Goal: Communication & Community: Answer question/provide support

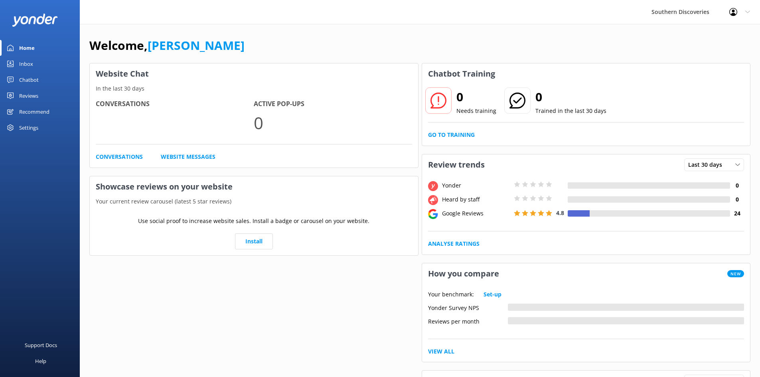
click at [29, 65] on div "Inbox" at bounding box center [26, 64] width 14 height 16
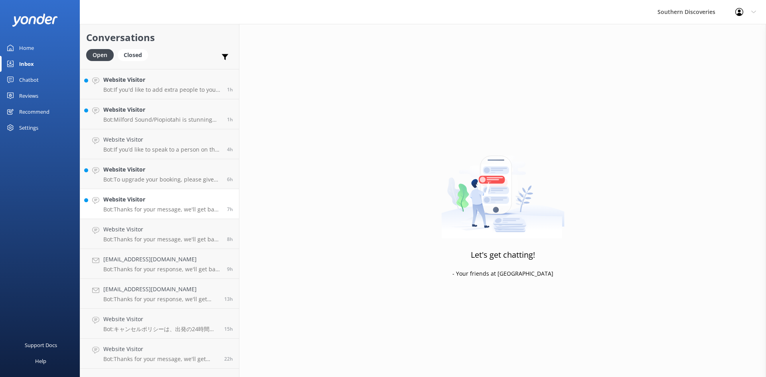
scroll to position [48, 0]
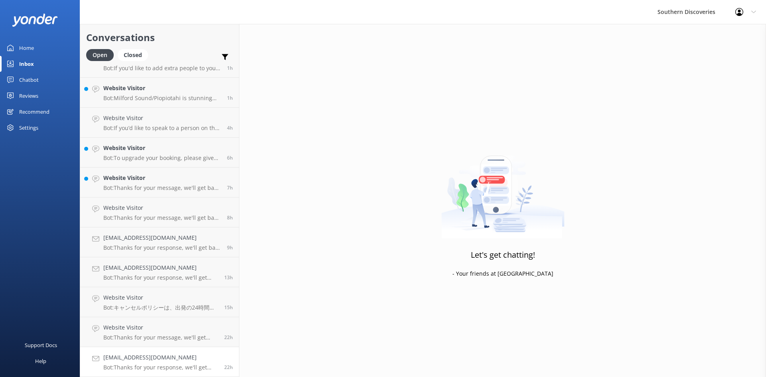
click at [152, 362] on h4 "[EMAIL_ADDRESS][DOMAIN_NAME]" at bounding box center [160, 357] width 115 height 9
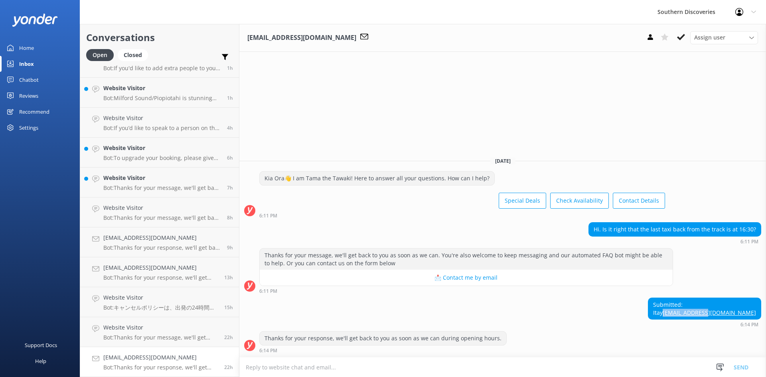
drag, startPoint x: 758, startPoint y: 311, endPoint x: 722, endPoint y: 309, distance: 35.5
click at [722, 309] on div "Submitted: Itay [EMAIL_ADDRESS][DOMAIN_NAME]" at bounding box center [704, 308] width 113 height 21
copy link "[EMAIL_ADDRESS][DOMAIN_NAME]"
click at [166, 358] on h4 "[EMAIL_ADDRESS][DOMAIN_NAME]" at bounding box center [160, 357] width 115 height 9
click at [685, 36] on use at bounding box center [681, 37] width 8 height 6
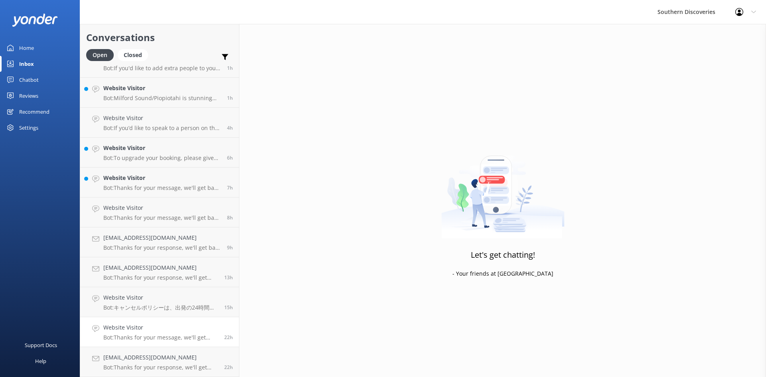
scroll to position [18, 0]
click at [156, 334] on p "Bot: キャンセルポリシーは、出発の24時間以上前にご連絡いただければ、別の日に予約を変更するか、キャンセルして返金を受けることができます。詳細は、0800…" at bounding box center [160, 337] width 115 height 7
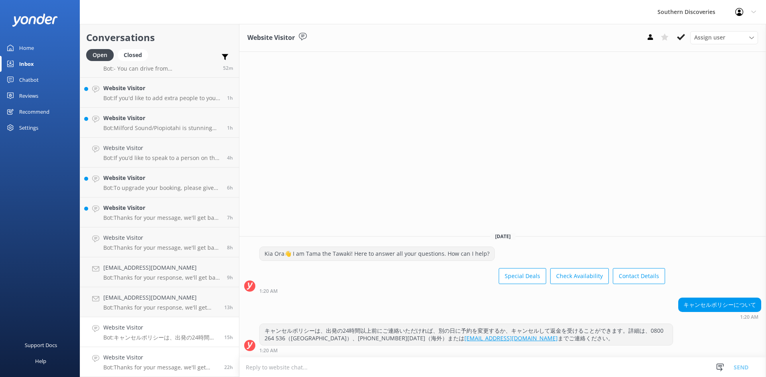
click at [157, 358] on h4 "Website Visitor" at bounding box center [160, 357] width 115 height 9
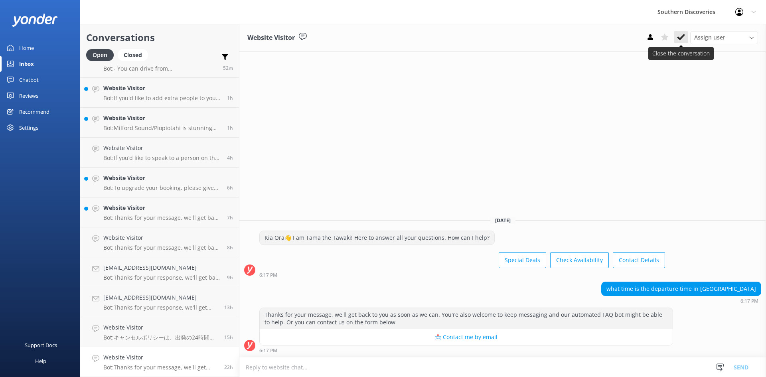
click at [683, 36] on use at bounding box center [681, 37] width 8 height 6
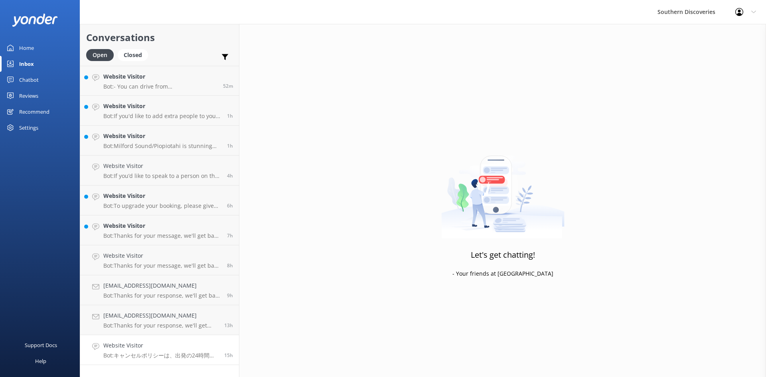
click at [161, 349] on h4 "Website Visitor" at bounding box center [160, 345] width 115 height 9
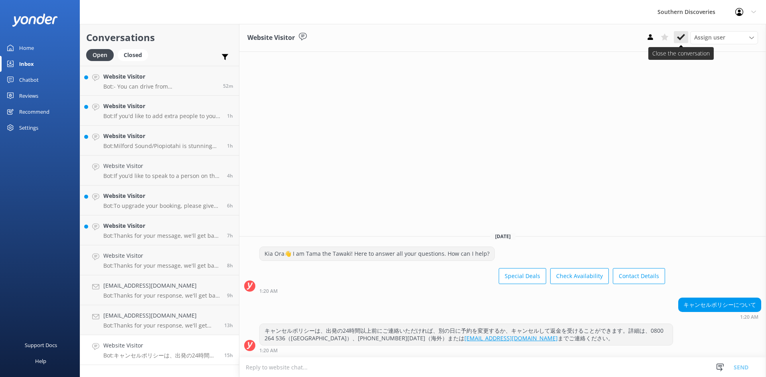
click at [676, 35] on button at bounding box center [681, 37] width 14 height 12
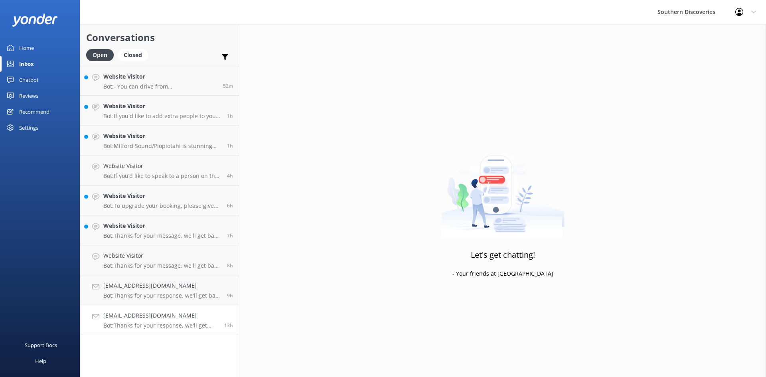
click at [166, 328] on p "Bot: Thanks for your response, we'll get back to you as soon as we can during o…" at bounding box center [160, 325] width 115 height 7
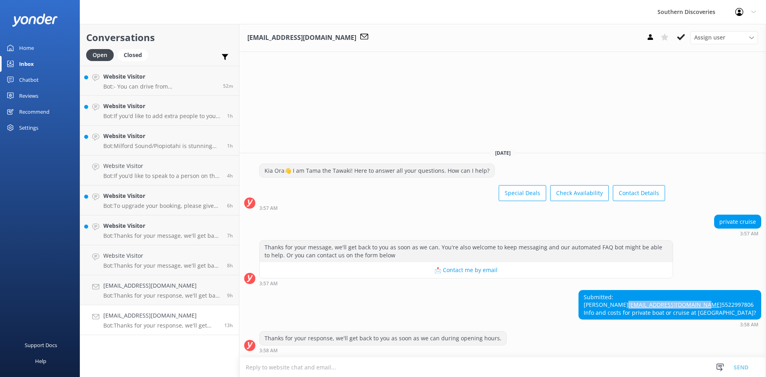
drag, startPoint x: 703, startPoint y: 298, endPoint x: 624, endPoint y: 296, distance: 79.0
click at [624, 296] on div "Submitted: [PERSON_NAME] [EMAIL_ADDRESS][DOMAIN_NAME] 5522997806 Info and costs…" at bounding box center [670, 304] width 182 height 29
copy link "[EMAIL_ADDRESS][DOMAIN_NAME]"
drag, startPoint x: 639, startPoint y: 288, endPoint x: 619, endPoint y: 293, distance: 20.1
click at [619, 293] on div "Submitted: [PERSON_NAME] [EMAIL_ADDRESS][DOMAIN_NAME] 5522997806 Info and costs…" at bounding box center [670, 304] width 182 height 29
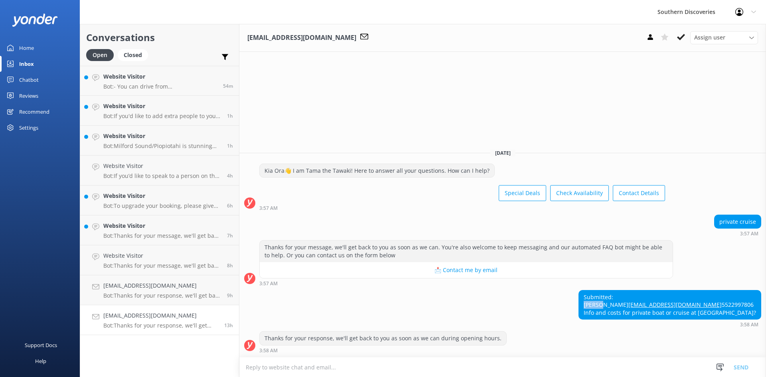
copy div "Israel"
click at [169, 322] on div "[EMAIL_ADDRESS][DOMAIN_NAME] Bot: Thanks for your response, we'll get back to y…" at bounding box center [160, 320] width 115 height 18
click at [682, 36] on icon at bounding box center [681, 37] width 8 height 8
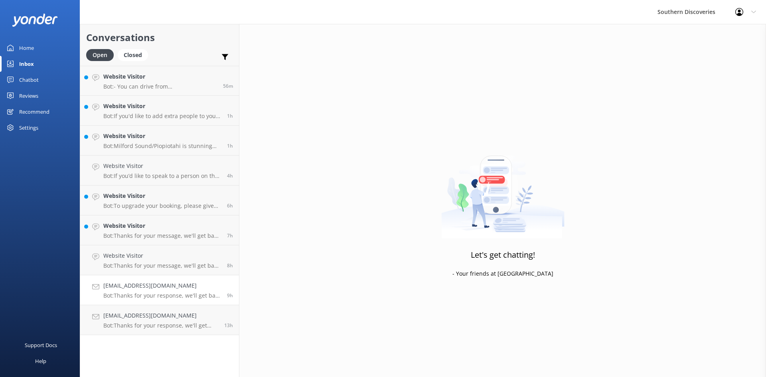
click at [159, 290] on h4 "[EMAIL_ADDRESS][DOMAIN_NAME]" at bounding box center [162, 285] width 118 height 9
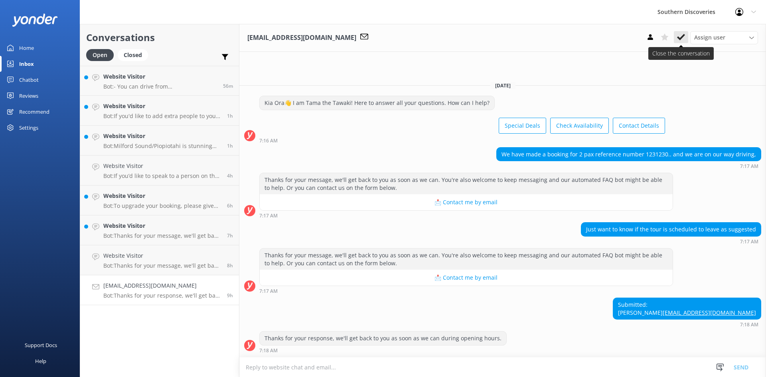
click at [683, 34] on icon at bounding box center [681, 37] width 8 height 8
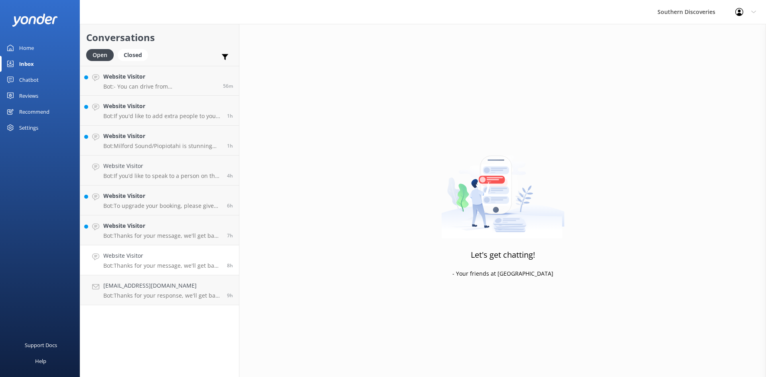
click at [146, 262] on div "Website Visitor Bot: Thanks for your message, we'll get back to you as soon as …" at bounding box center [162, 260] width 118 height 18
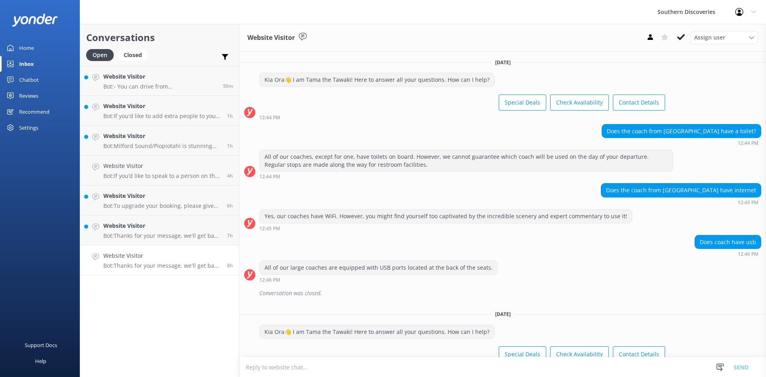
scroll to position [94, 0]
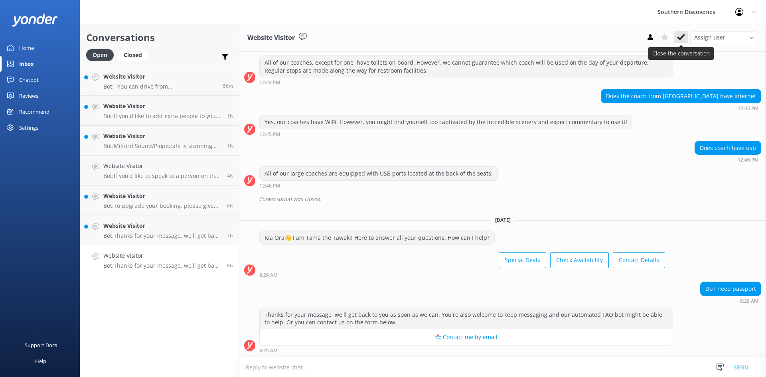
click at [683, 38] on use at bounding box center [681, 37] width 8 height 6
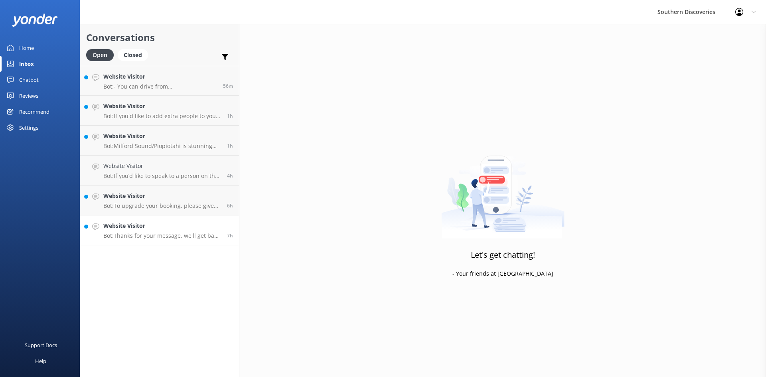
click at [151, 232] on p "Bot: Thanks for your message, we'll get back to you as soon as we can. You're a…" at bounding box center [162, 235] width 118 height 7
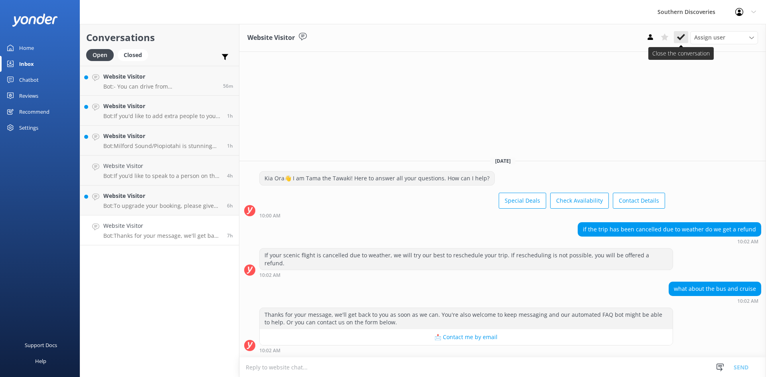
click at [681, 37] on use at bounding box center [681, 37] width 8 height 6
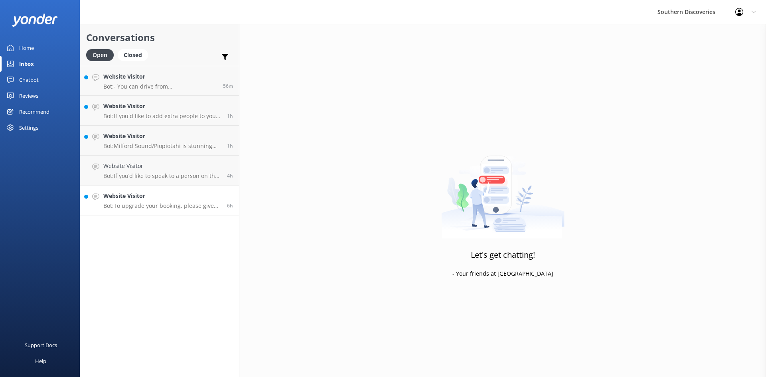
click at [144, 204] on p "Bot: To upgrade your booking, please give our reservations team a call on [PHON…" at bounding box center [162, 205] width 118 height 7
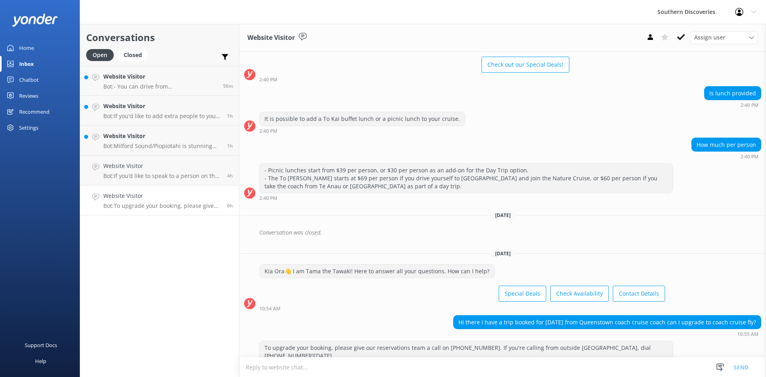
scroll to position [63, 0]
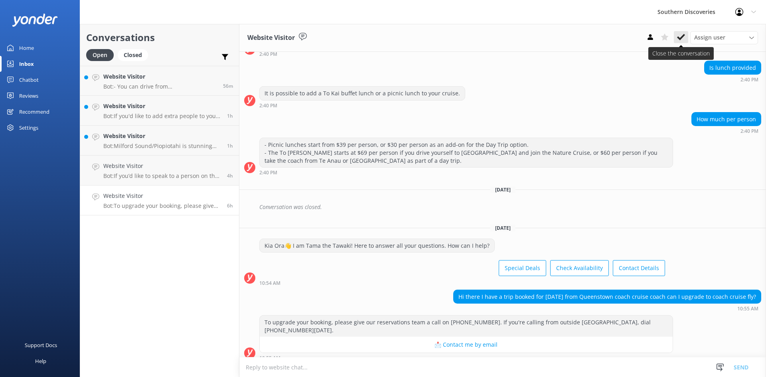
click at [680, 37] on icon at bounding box center [681, 37] width 8 height 8
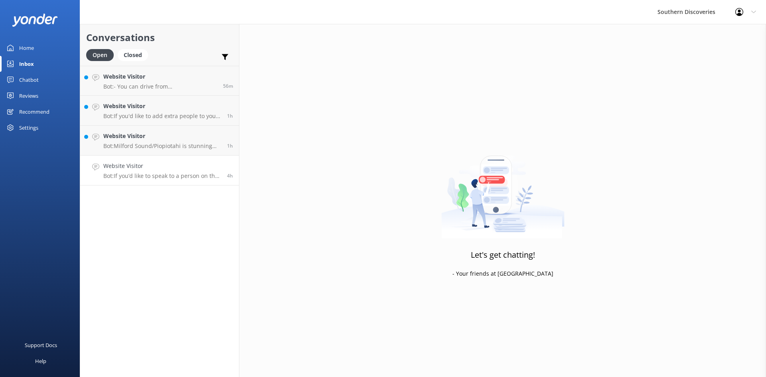
click at [134, 162] on h4 "Website Visitor" at bounding box center [162, 166] width 118 height 9
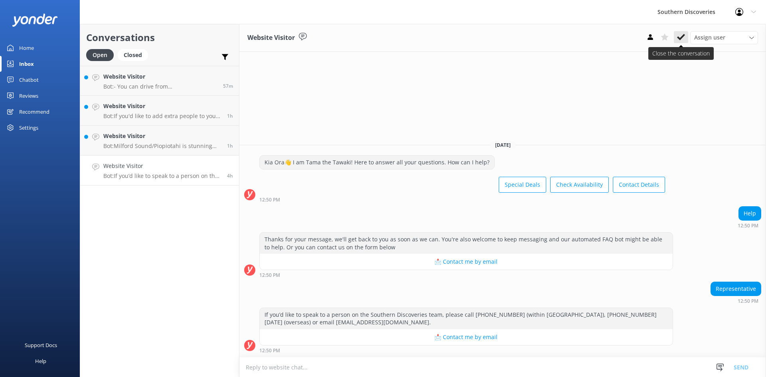
click at [679, 35] on icon at bounding box center [681, 37] width 8 height 8
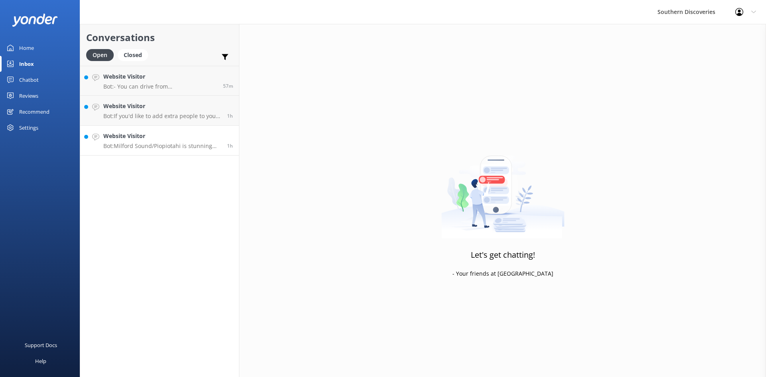
click at [156, 146] on p "Bot: Milford Sound/Piopiotahi is stunning year-round. If you're traveling durin…" at bounding box center [162, 145] width 118 height 7
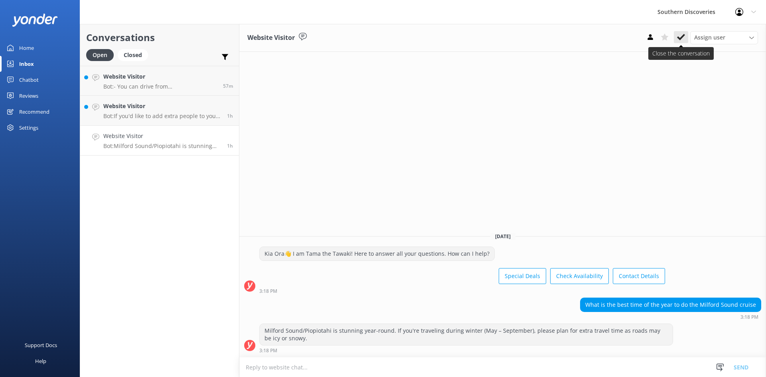
click at [681, 38] on use at bounding box center [681, 37] width 8 height 6
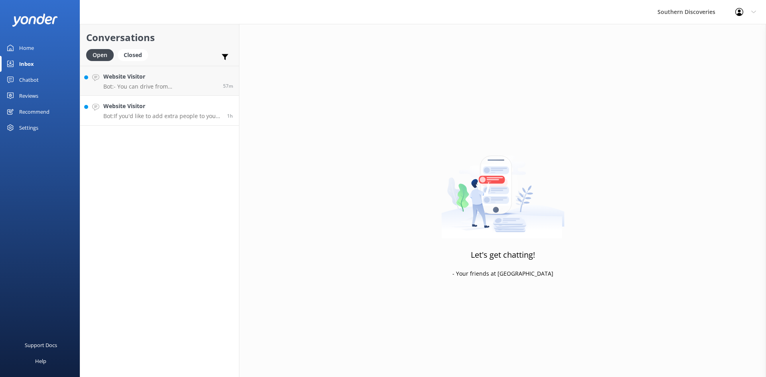
click at [150, 113] on p "Bot: If you'd like to add extra people to your booking, please contact our rese…" at bounding box center [162, 116] width 118 height 7
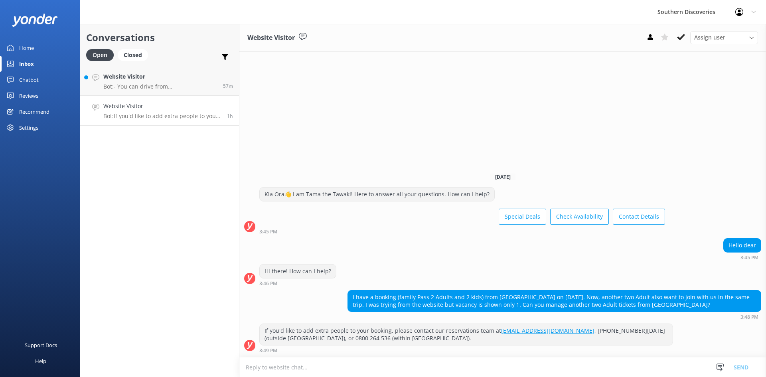
drag, startPoint x: 678, startPoint y: 34, endPoint x: 401, endPoint y: 73, distance: 279.7
click at [678, 34] on icon at bounding box center [681, 37] width 8 height 8
click at [176, 88] on p "Bot: - You can drive from [GEOGRAPHIC_DATA] to [GEOGRAPHIC_DATA], which typical…" at bounding box center [160, 86] width 114 height 7
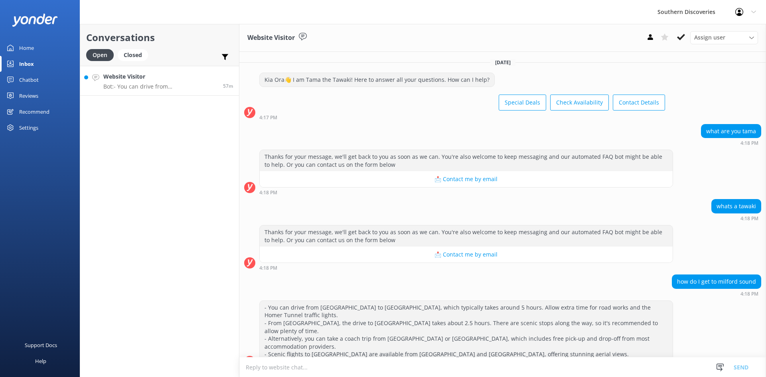
scroll to position [0, 0]
click at [679, 34] on icon at bounding box center [681, 37] width 8 height 8
